Goal: Navigation & Orientation: Find specific page/section

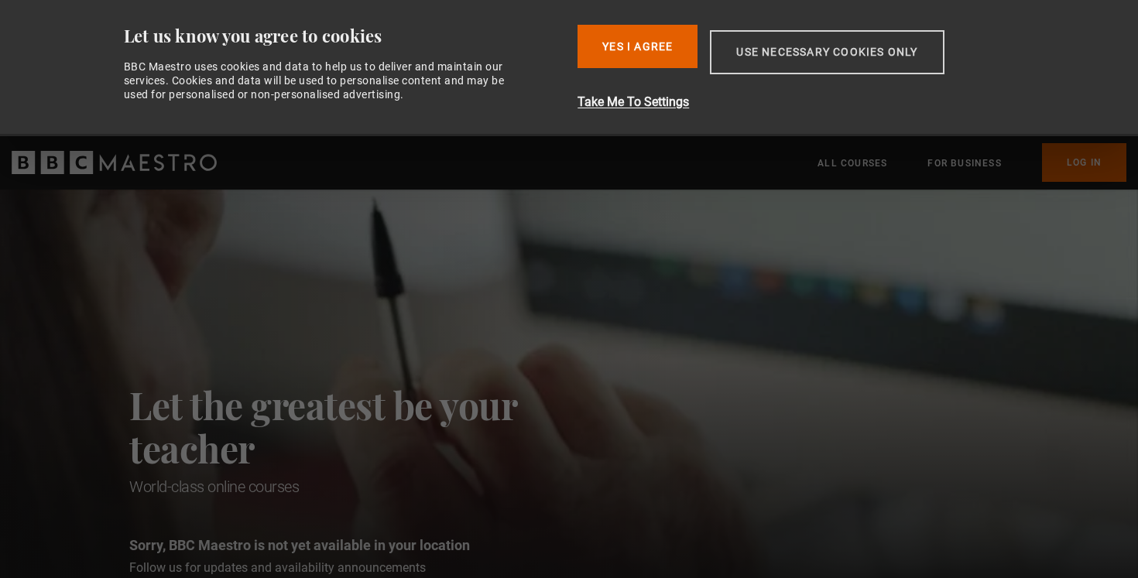
click at [756, 54] on button "Use necessary cookies only" at bounding box center [827, 52] width 234 height 44
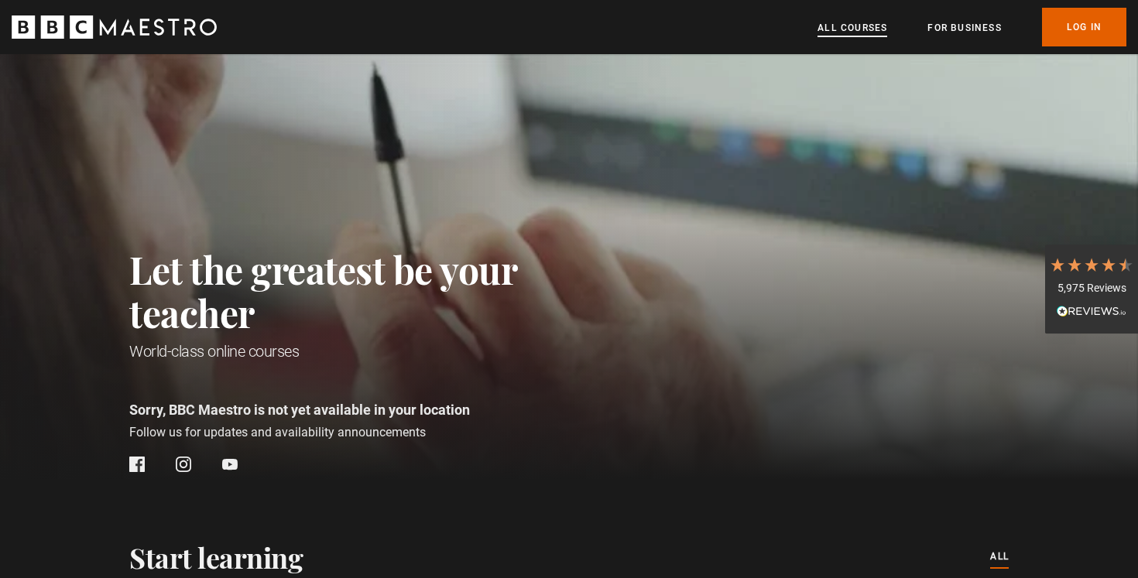
click at [866, 27] on link "All Courses" at bounding box center [852, 27] width 70 height 15
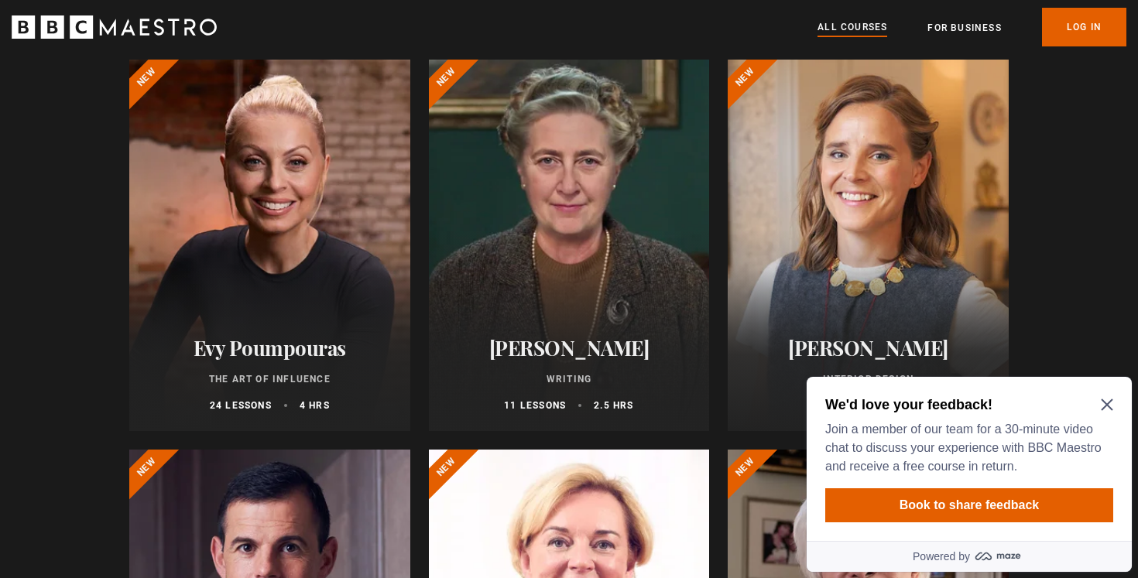
scroll to position [201, 0]
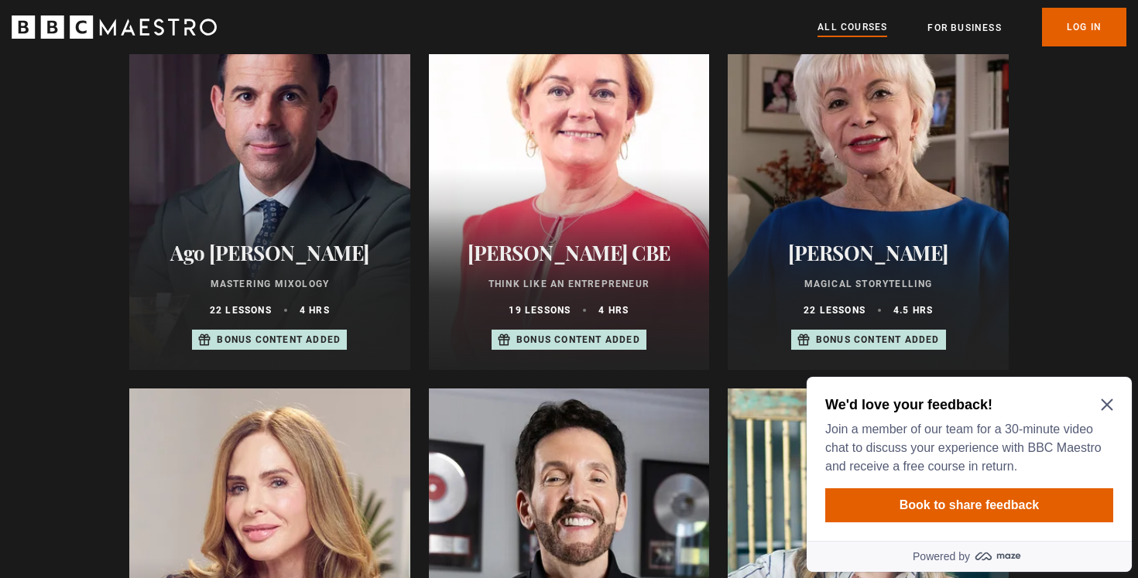
scroll to position [687, 0]
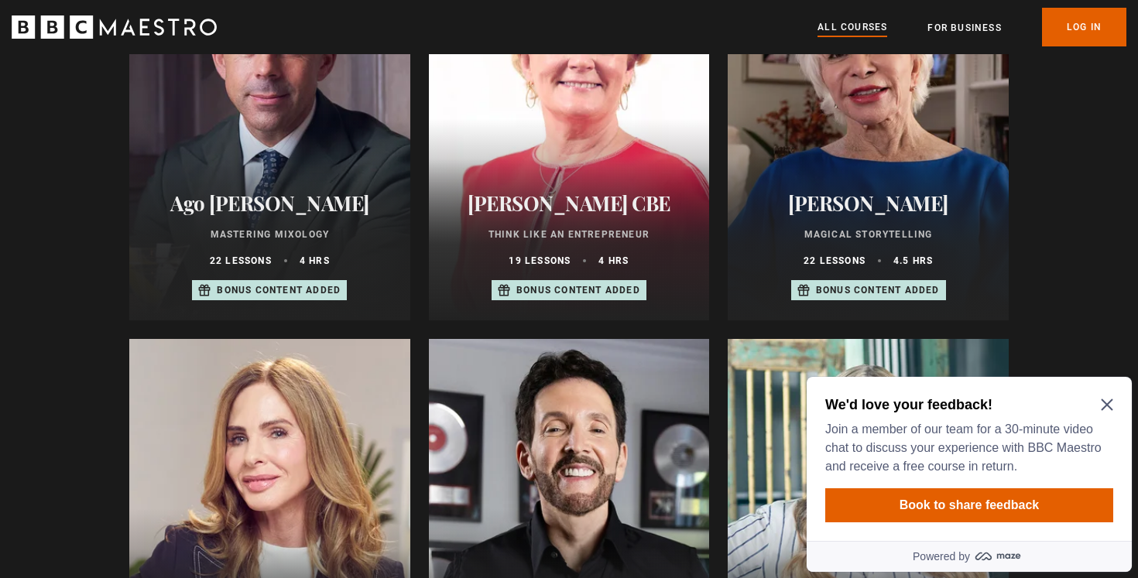
click at [1111, 402] on icon "Close Maze Prompt" at bounding box center [1107, 405] width 12 height 12
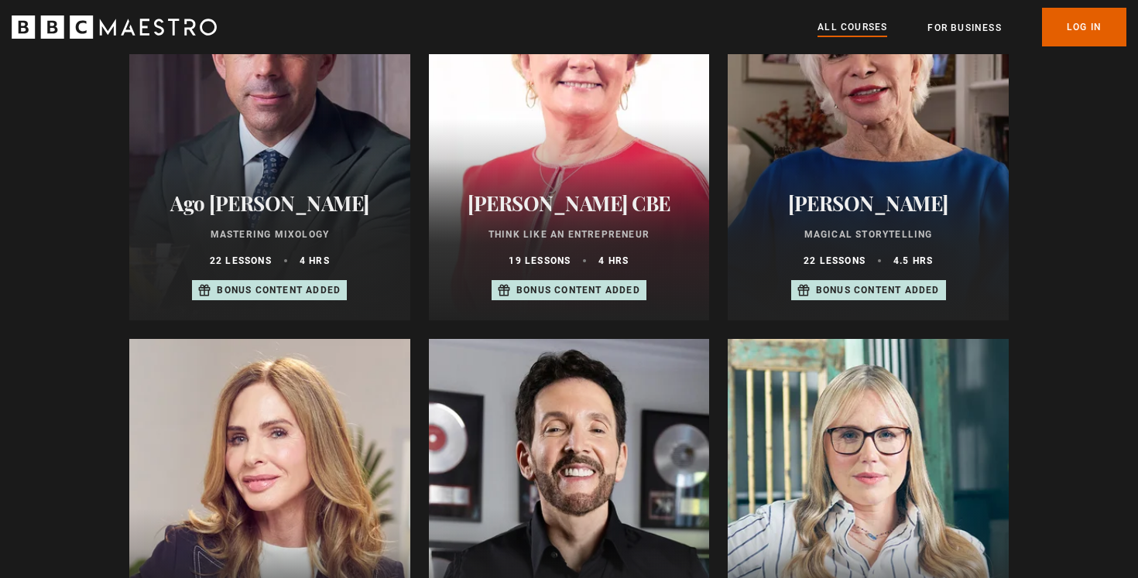
scroll to position [1012, 0]
